Goal: Transaction & Acquisition: Purchase product/service

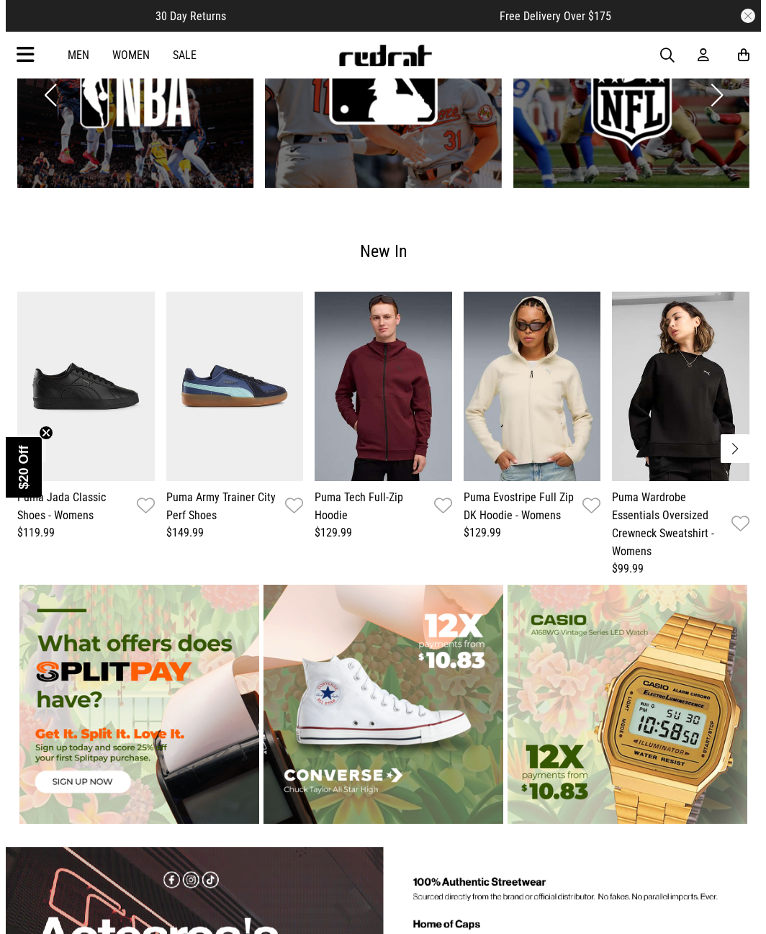
scroll to position [2184, 0]
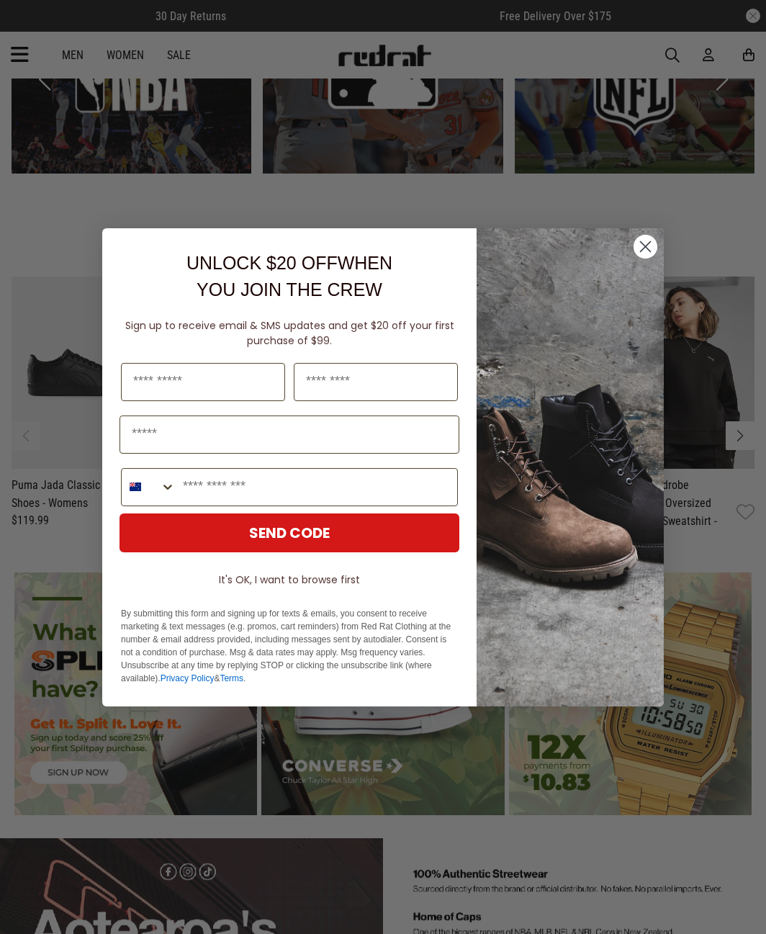
click at [640, 246] on circle "Close dialog" at bounding box center [646, 246] width 24 height 24
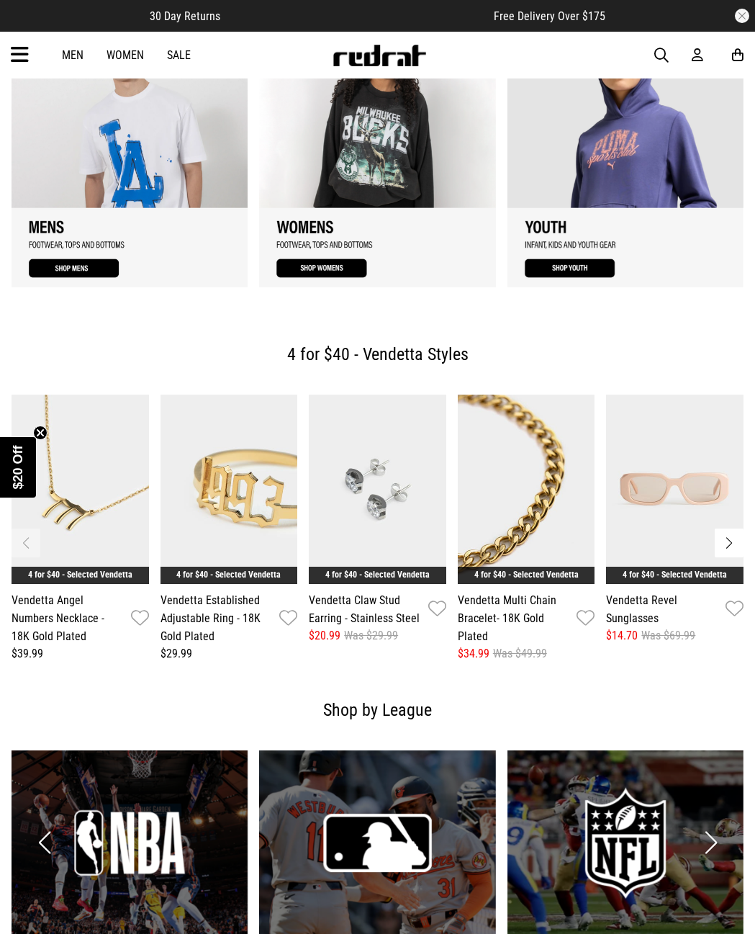
scroll to position [1080, 0]
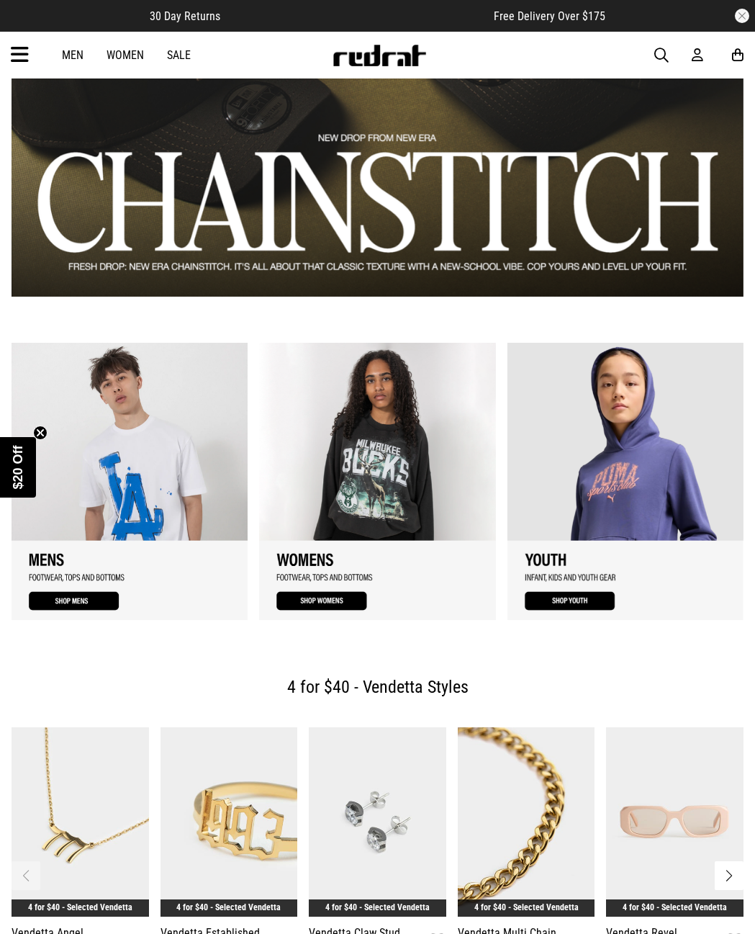
click at [167, 56] on link "Sale" at bounding box center [179, 55] width 24 height 14
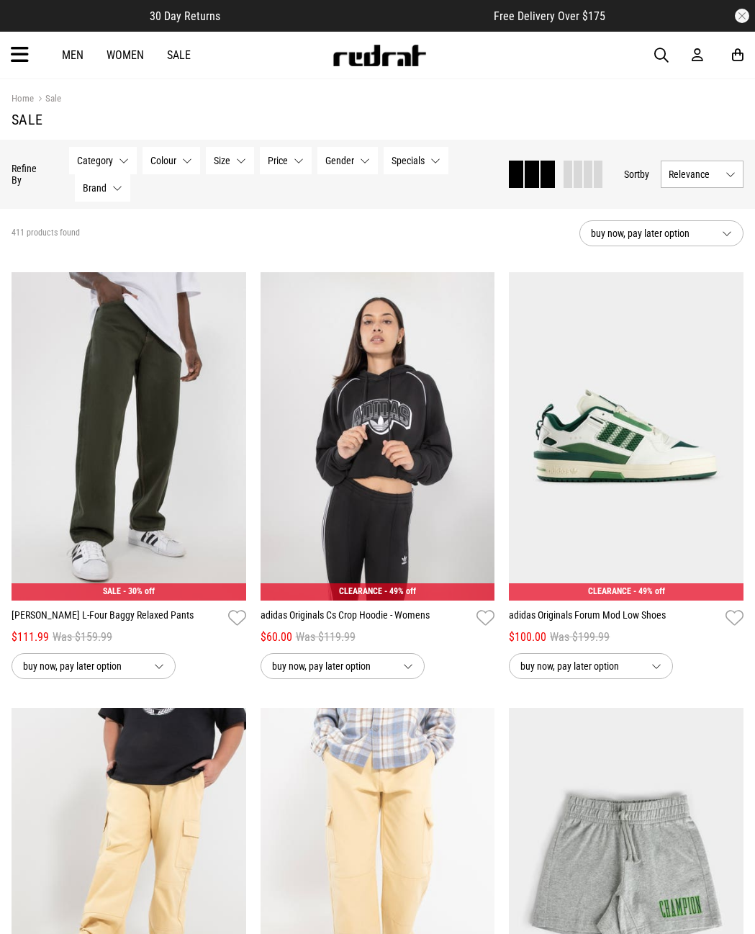
click at [247, 161] on button "Size None selected" at bounding box center [230, 160] width 48 height 27
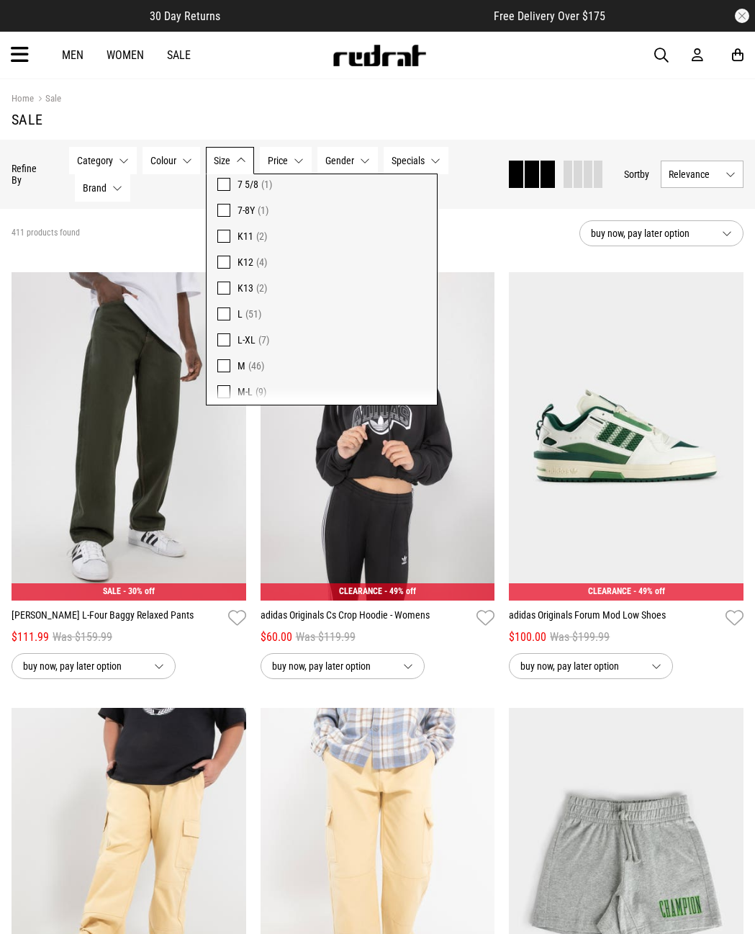
scroll to position [648, 0]
click at [228, 233] on span at bounding box center [223, 233] width 13 height 13
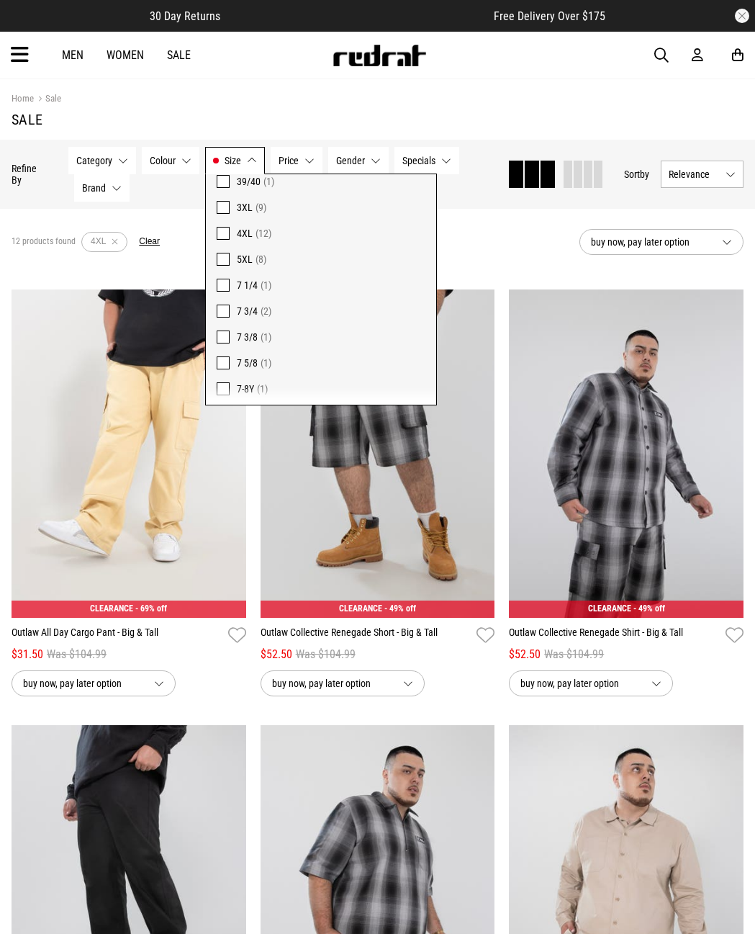
click at [495, 232] on div "12 products found Active Filters 4XL Clear" at bounding box center [290, 241] width 557 height 43
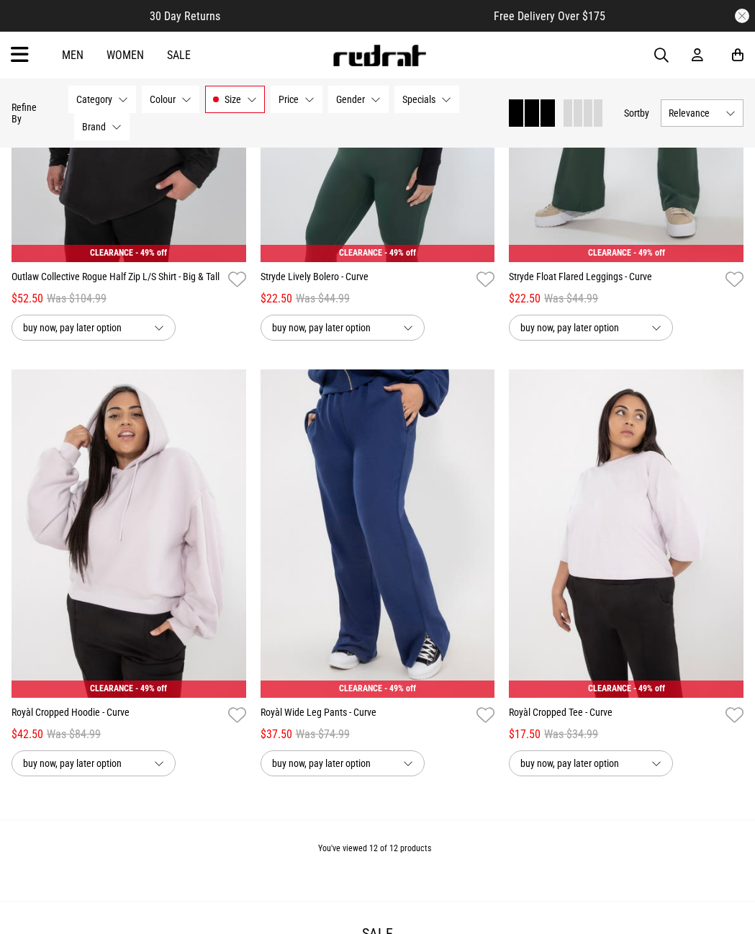
scroll to position [1296, 0]
